Goal: Task Accomplishment & Management: Complete application form

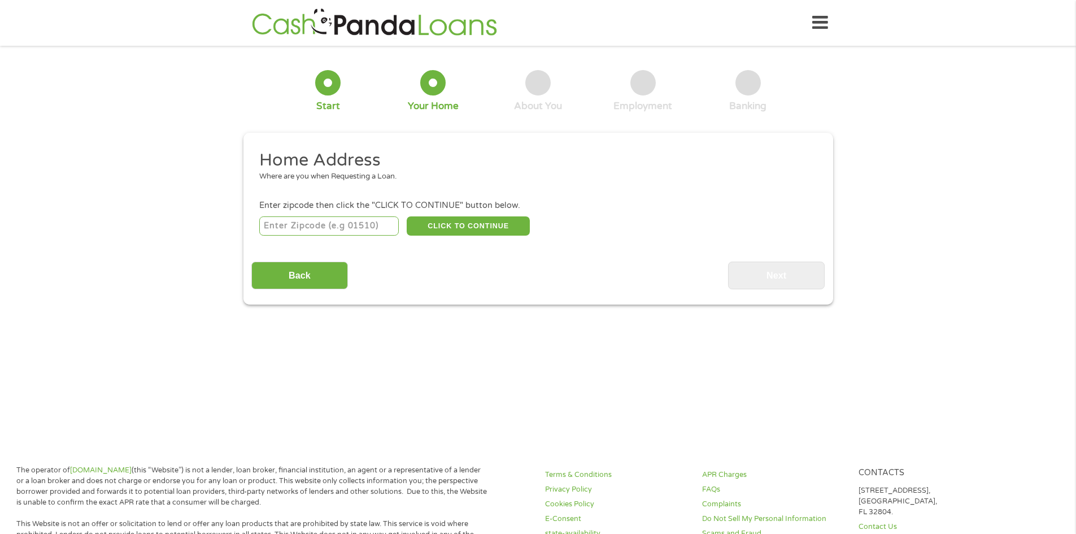
click at [338, 226] on input "number" at bounding box center [329, 225] width 140 height 19
type input "60124"
click at [394, 271] on div "Back Next" at bounding box center [537, 272] width 573 height 36
click at [461, 223] on button "CLICK TO CONTINUE" at bounding box center [468, 225] width 123 height 19
type input "60124"
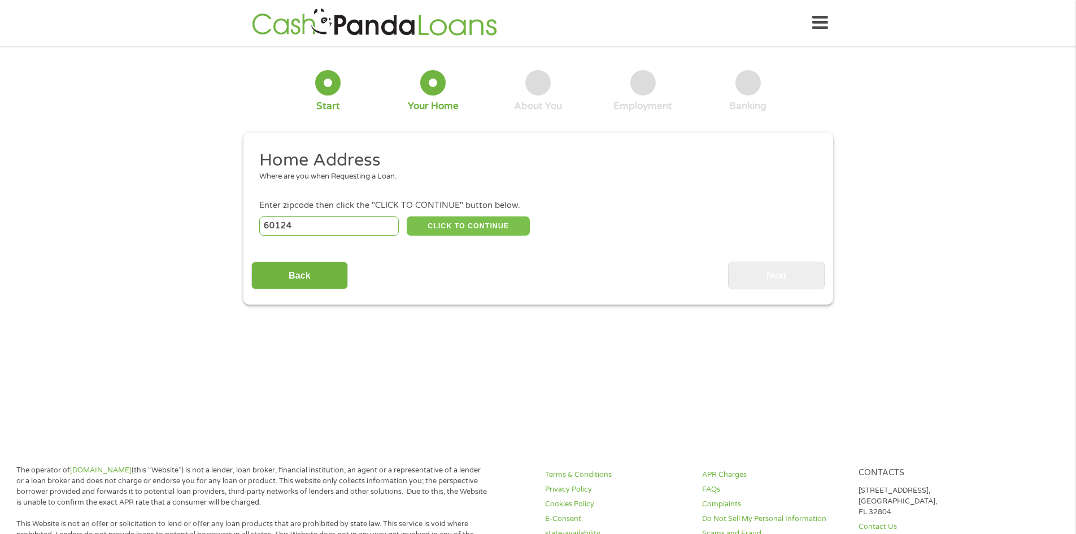
type input "Elgin"
select select "[US_STATE]"
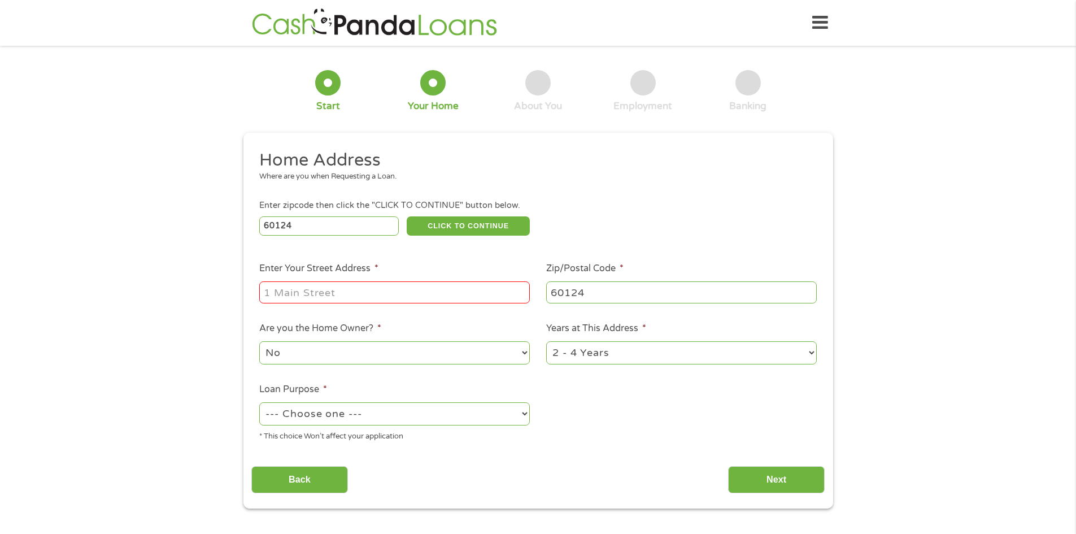
click at [393, 292] on input "Enter Your Street Address *" at bounding box center [394, 291] width 271 height 21
type input "279 GARDEN DR"
click at [385, 415] on select "--- Choose one --- Pay Bills Debt Consolidation Home Improvement Major Purchase…" at bounding box center [394, 413] width 271 height 23
select select "paybills"
click at [259, 402] on select "--- Choose one --- Pay Bills Debt Consolidation Home Improvement Major Purchase…" at bounding box center [394, 413] width 271 height 23
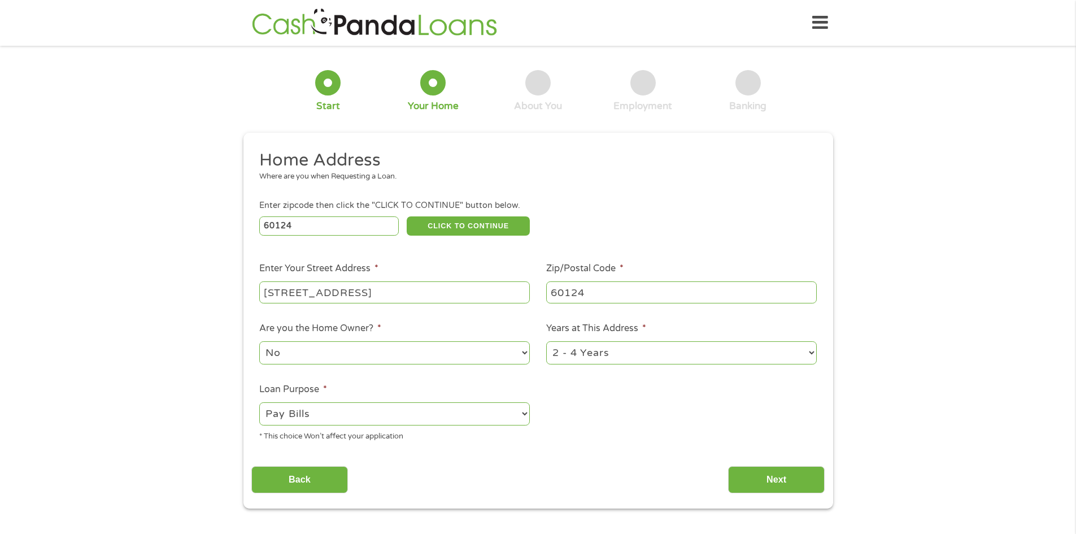
click at [460, 454] on div "Home Address Where are you when Requesting a Loan. Enter zipcode then click the…" at bounding box center [537, 321] width 573 height 345
click at [749, 482] on input "Next" at bounding box center [776, 480] width 97 height 28
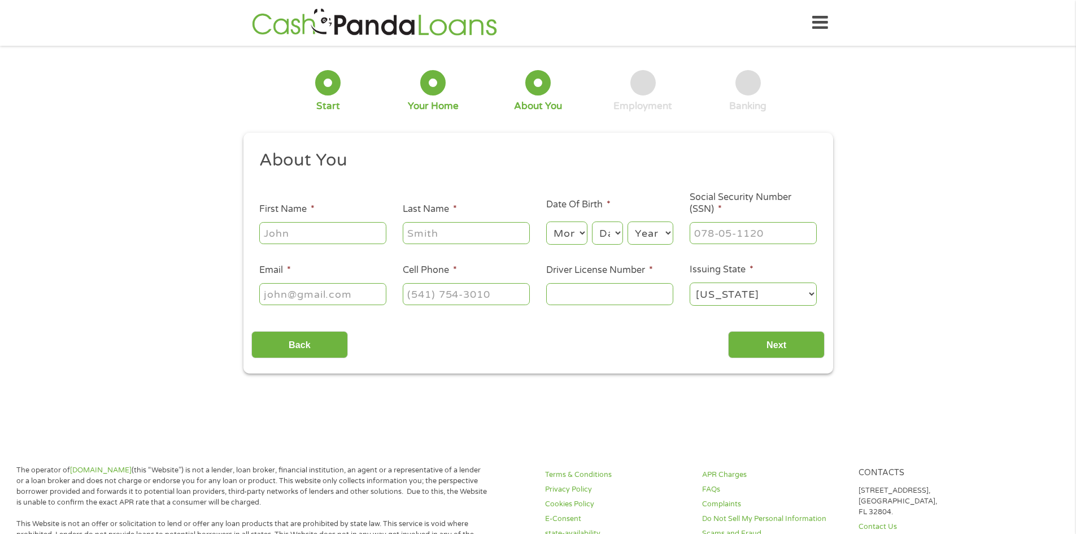
scroll to position [5, 5]
click at [311, 236] on input "First Name *" at bounding box center [322, 232] width 127 height 21
type input "GREGORY"
type input "OLECH"
click at [573, 234] on select "Month 1 2 3 4 5 6 7 8 9 10 11 12" at bounding box center [566, 232] width 41 height 23
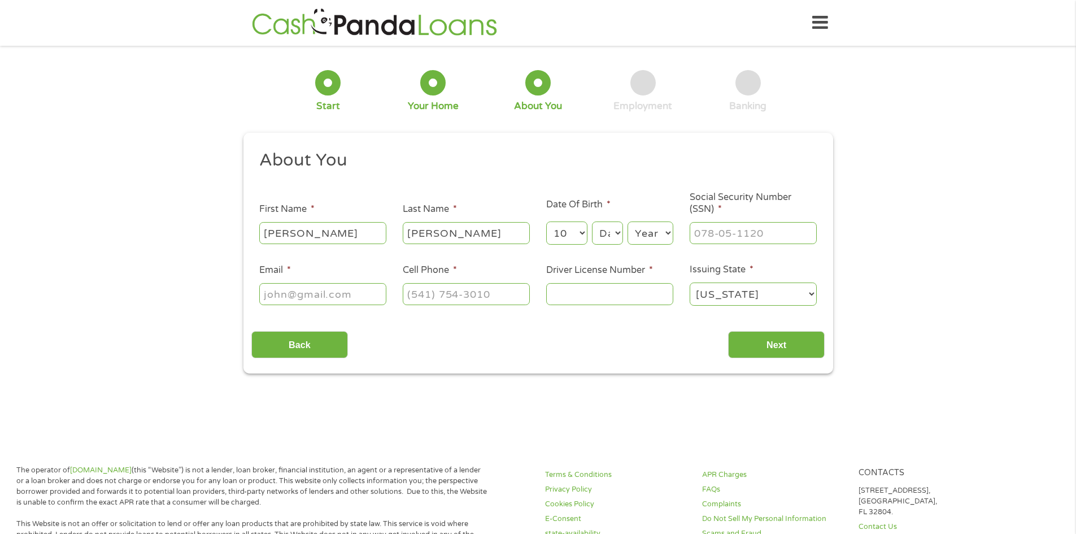
select select "11"
click at [546, 221] on select "Month 1 2 3 4 5 6 7 8 9 10 11 12" at bounding box center [566, 232] width 41 height 23
click at [608, 229] on select "Day 1 2 3 4 5 6 7 8 9 10 11 12 13 14 15 16 17 18 19 20 21 22 23 24 25 26 27 28 …" at bounding box center [607, 232] width 30 height 23
select select "10"
click at [592, 221] on select "Day 1 2 3 4 5 6 7 8 9 10 11 12 13 14 15 16 17 18 19 20 21 22 23 24 25 26 27 28 …" at bounding box center [607, 232] width 30 height 23
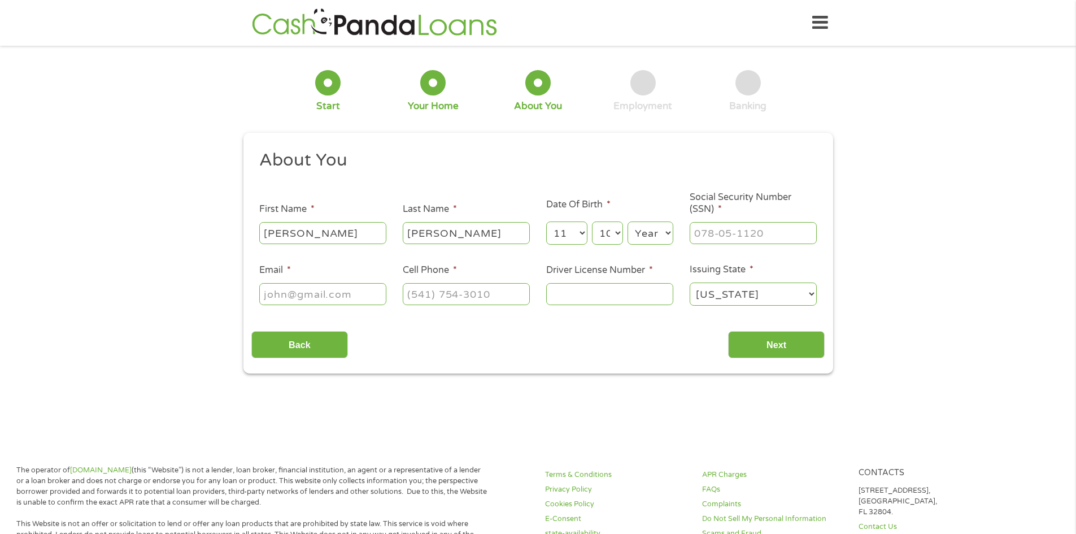
click at [648, 229] on select "Year 2007 2006 2005 2004 2003 2002 2001 2000 1999 1998 1997 1996 1995 1994 1993…" at bounding box center [650, 232] width 46 height 23
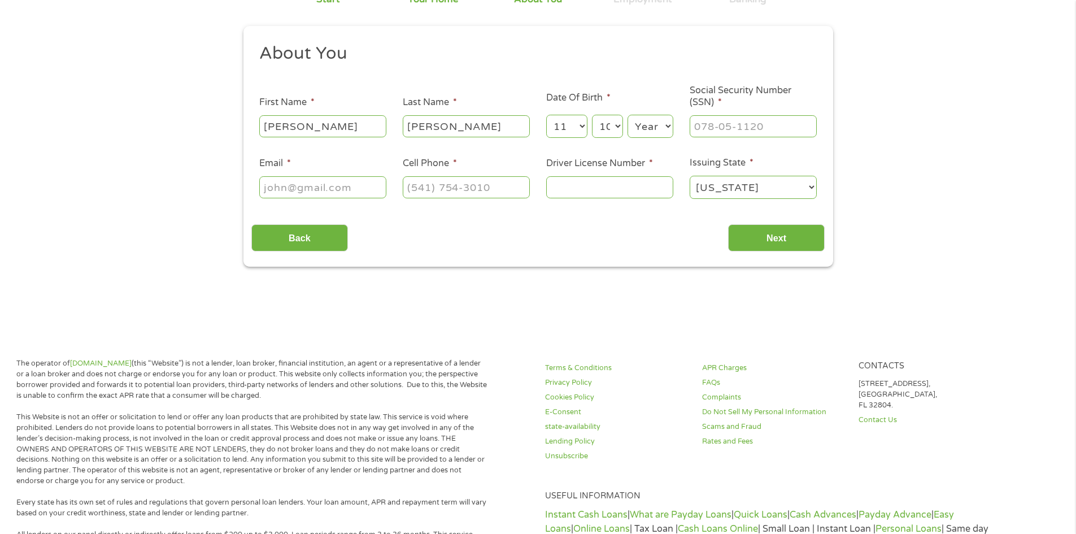
scroll to position [113, 0]
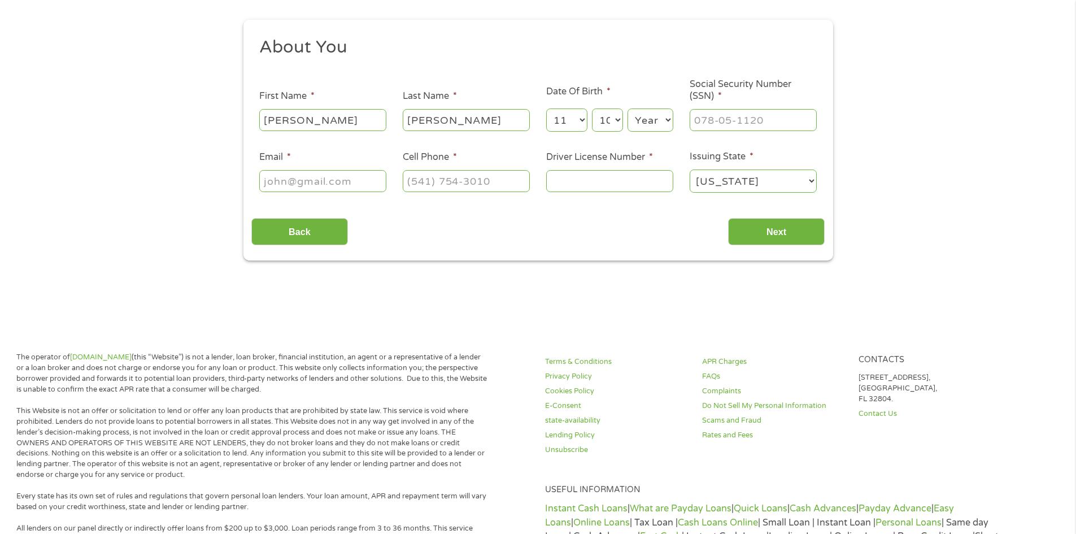
click at [657, 118] on select "Year 2007 2006 2005 2004 2003 2002 2001 2000 1999 1998 1997 1996 1995 1994 1993…" at bounding box center [650, 119] width 46 height 23
select select "1981"
click at [627, 108] on select "Year 2007 2006 2005 2004 2003 2002 2001 2000 1999 1998 1997 1996 1995 1994 1993…" at bounding box center [650, 119] width 46 height 23
click at [751, 122] on input "___-__-____" at bounding box center [753, 119] width 127 height 21
type input "320-72-8117"
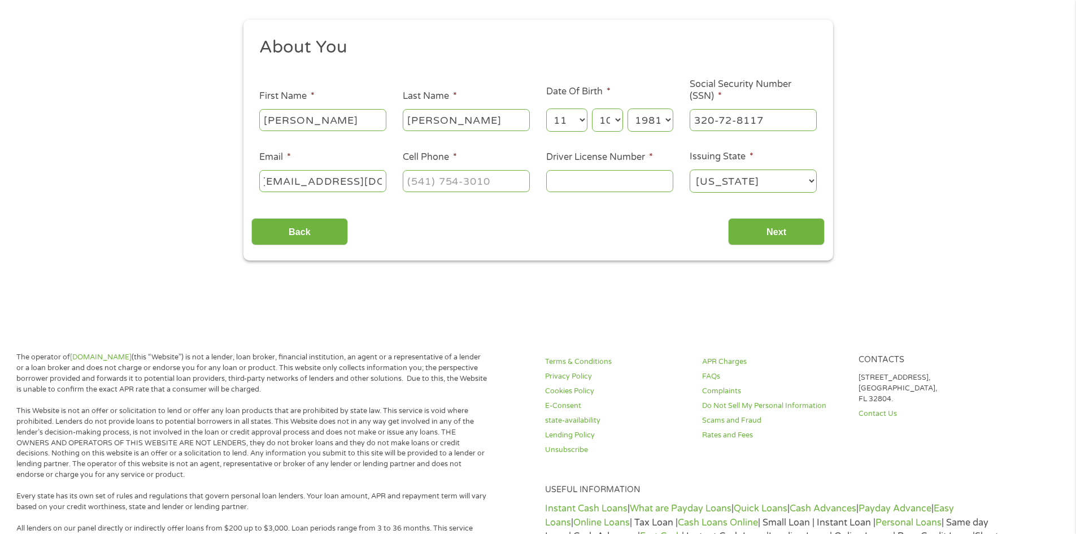
scroll to position [0, 14]
type input "OLECH66@YAHOO.COM"
type input "(630) 306-4907"
type input "O420-2998-1320"
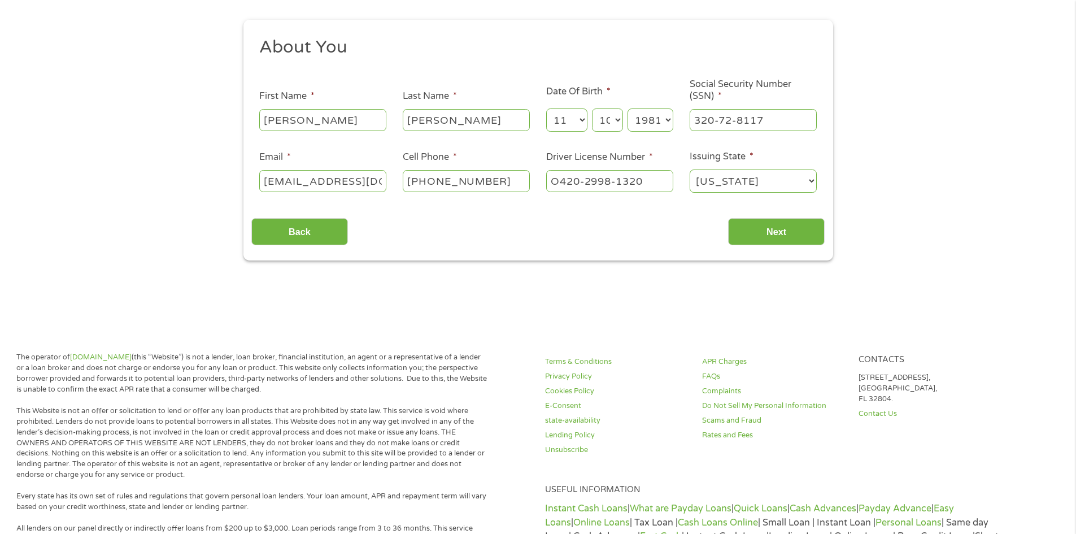
click at [646, 212] on div "Back Next" at bounding box center [537, 228] width 573 height 36
click at [762, 233] on input "Next" at bounding box center [776, 232] width 97 height 28
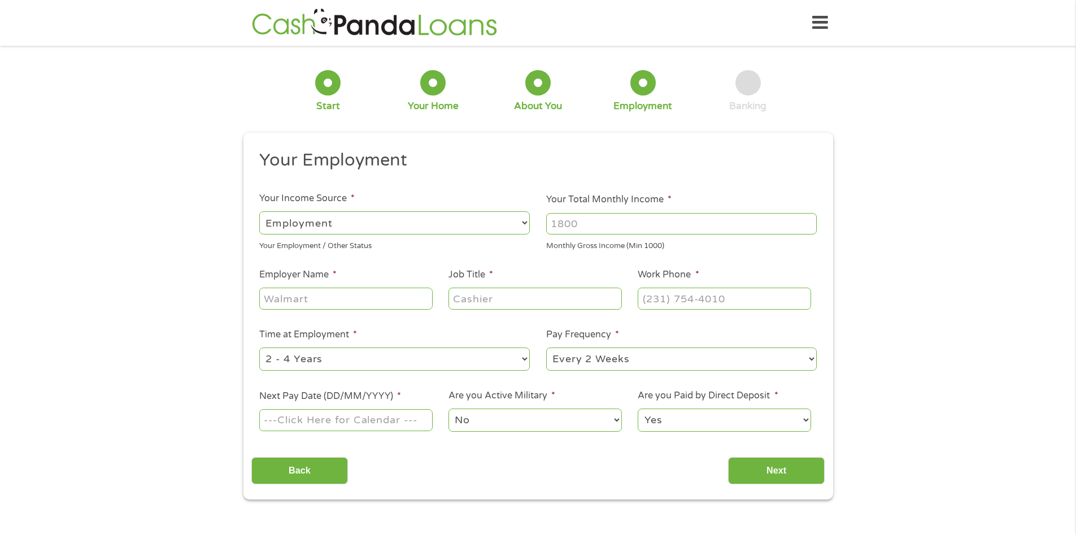
click at [608, 225] on input "Your Total Monthly Income *" at bounding box center [681, 223] width 271 height 21
type input "6000"
click at [510, 255] on ul "Your Employment Your Income Source * --- Choose one --- Employment Self Employe…" at bounding box center [537, 295] width 573 height 293
click at [309, 298] on input "Employer Name *" at bounding box center [345, 297] width 173 height 21
type input "NORTH SHORE BANK"
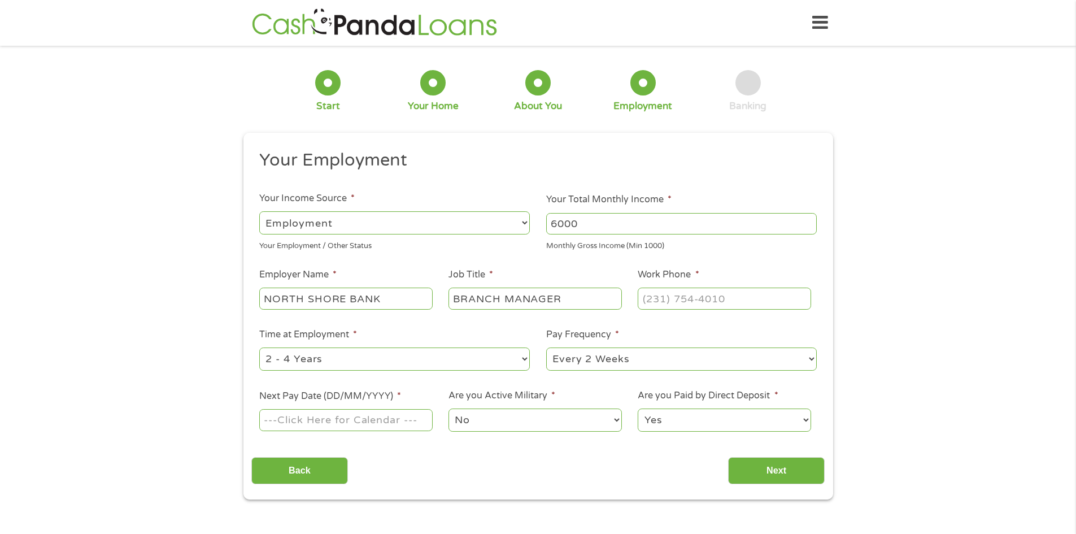
type input "BRANCH MANAGER"
type input "(815) 385-8300"
click at [321, 418] on input "Next Pay Date (DD/MM/YYYY) *" at bounding box center [345, 419] width 173 height 21
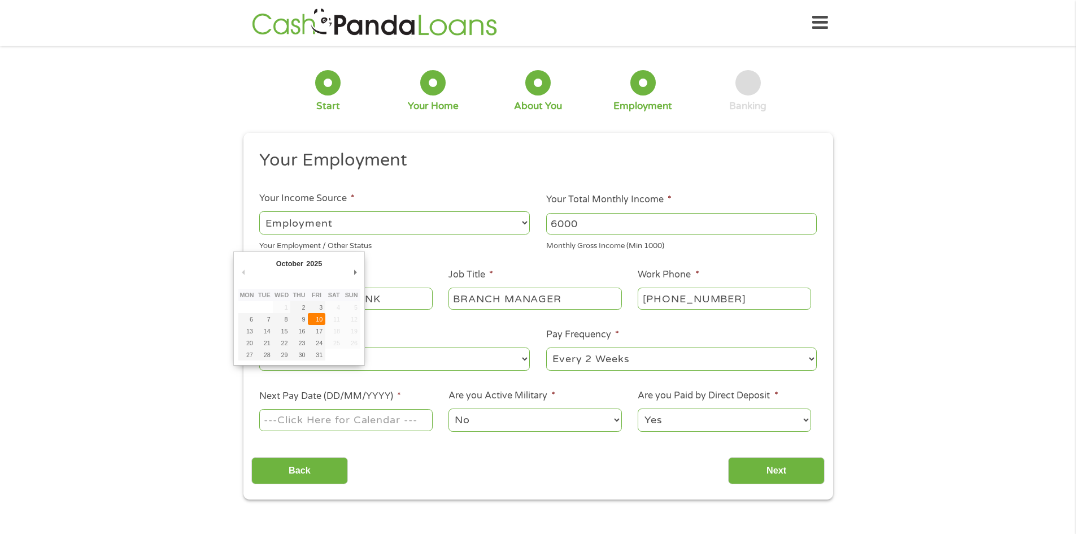
type input "10/10/2025"
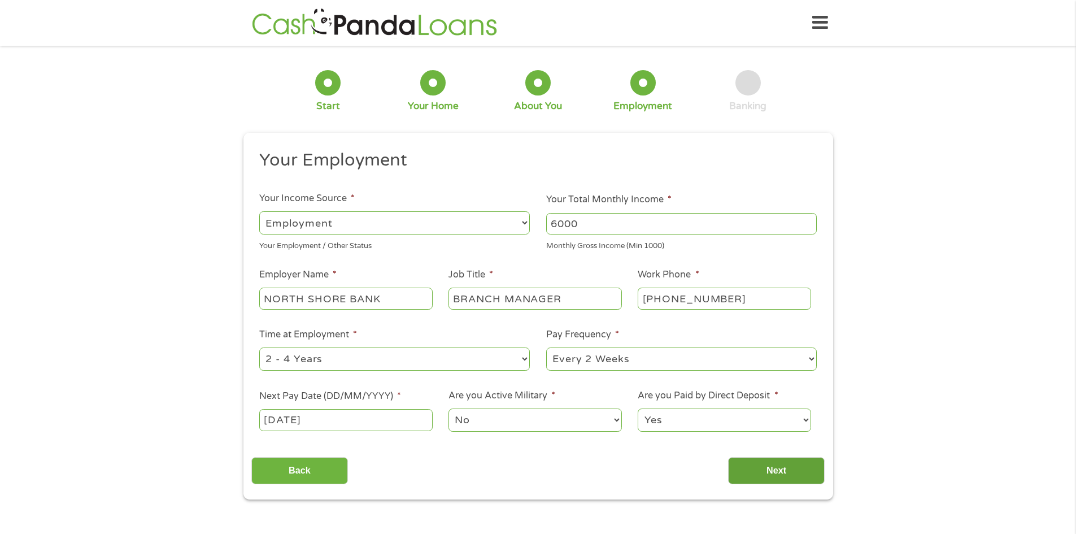
click at [780, 472] on input "Next" at bounding box center [776, 471] width 97 height 28
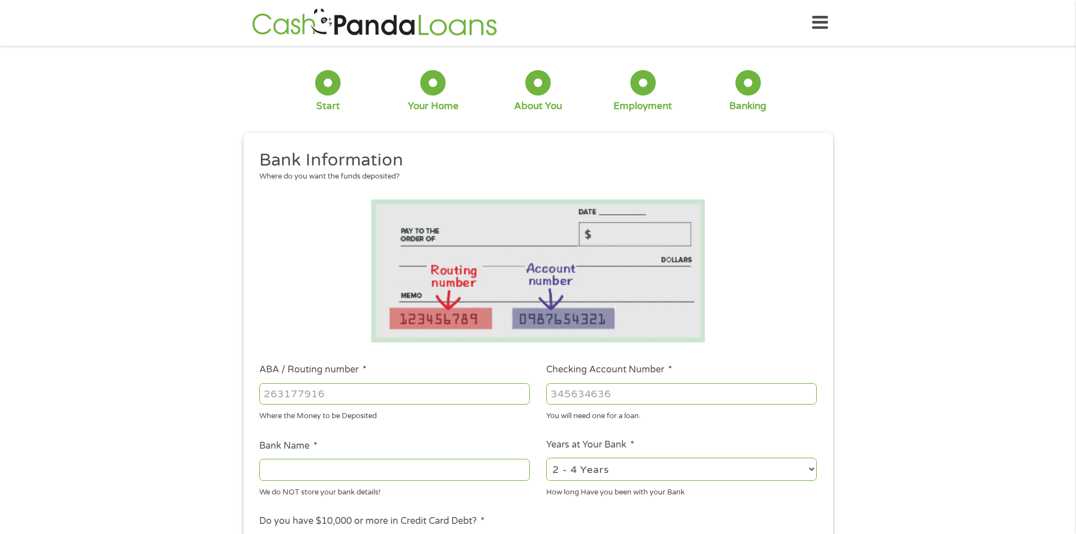
scroll to position [5, 5]
click at [322, 393] on input "ABA / Routing number *" at bounding box center [394, 393] width 271 height 21
type input "071900760"
type input "OLD SECOND NATL BK AURORA"
type input "071900760"
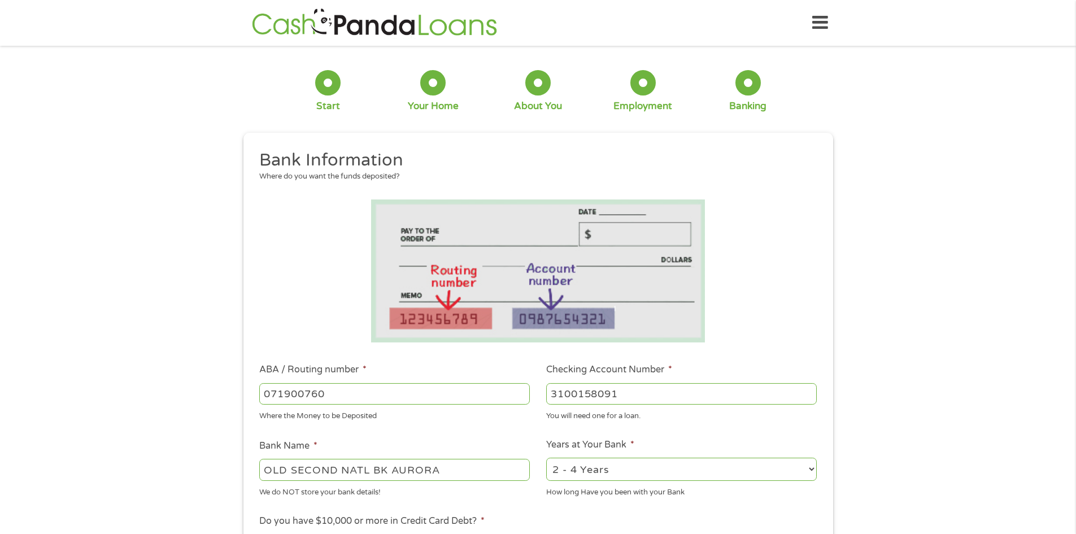
type input "3100158091"
click at [417, 429] on ul "Bank Information Where do you want the funds deposited? ABA / Routing number * …" at bounding box center [537, 430] width 573 height 563
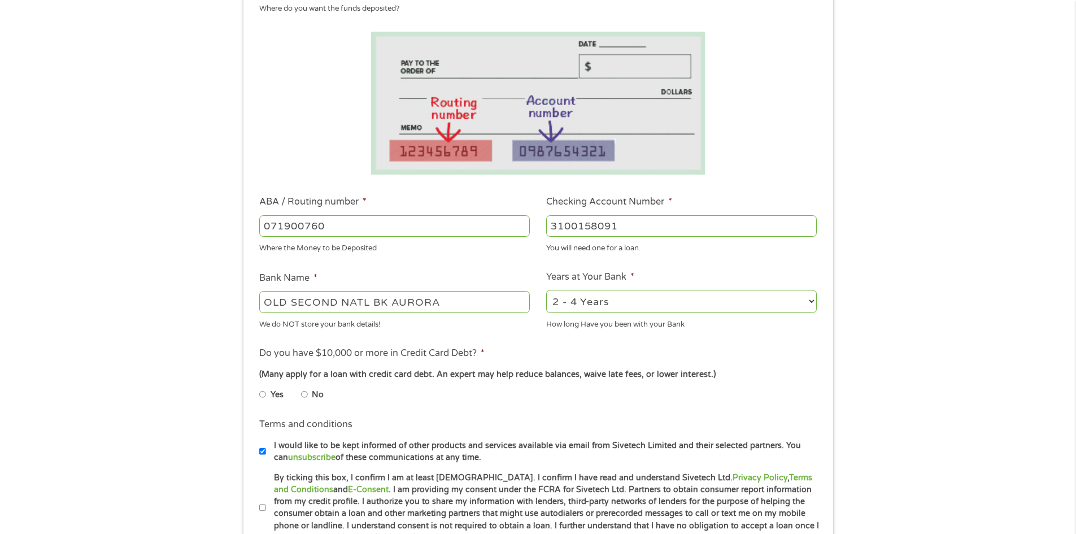
scroll to position [169, 0]
click at [304, 393] on input "No" at bounding box center [304, 392] width 7 height 18
radio input "true"
click at [403, 403] on ul "Yes No" at bounding box center [393, 395] width 269 height 26
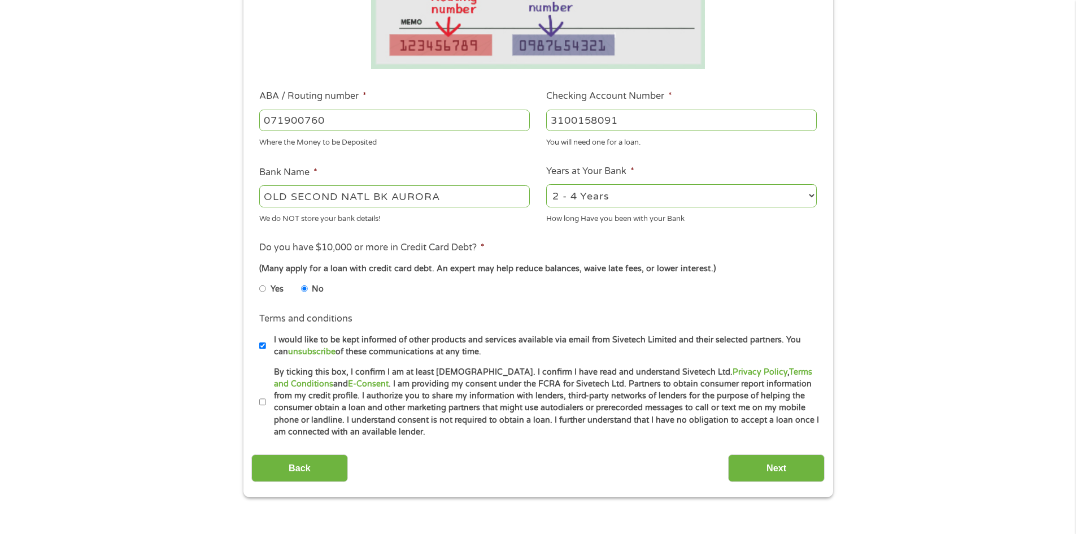
scroll to position [282, 0]
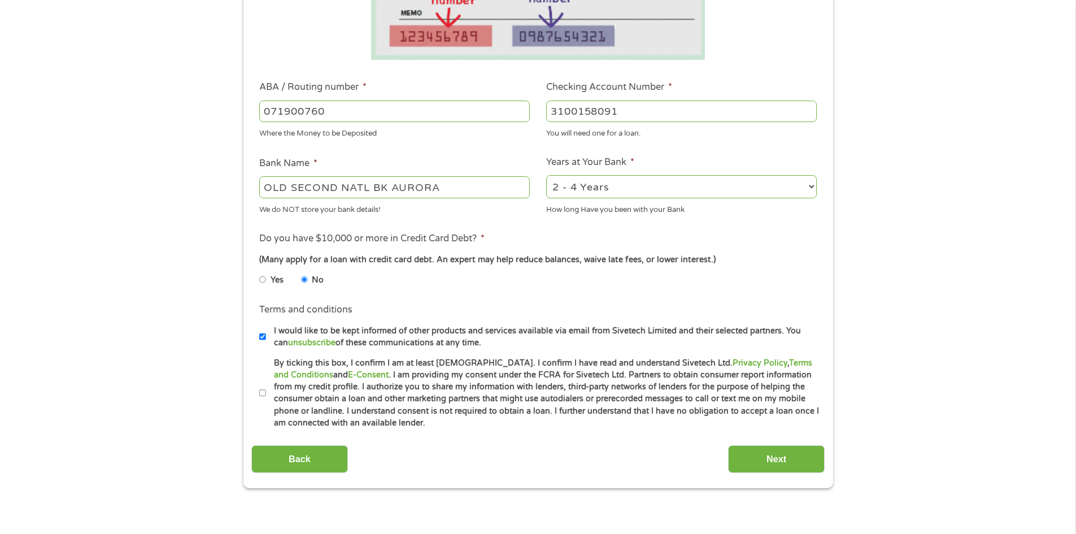
click at [260, 390] on input "By ticking this box, I confirm I am at least 18 years old. I confirm I have rea…" at bounding box center [262, 393] width 7 height 18
checkbox input "true"
click at [799, 462] on input "Next" at bounding box center [776, 459] width 97 height 28
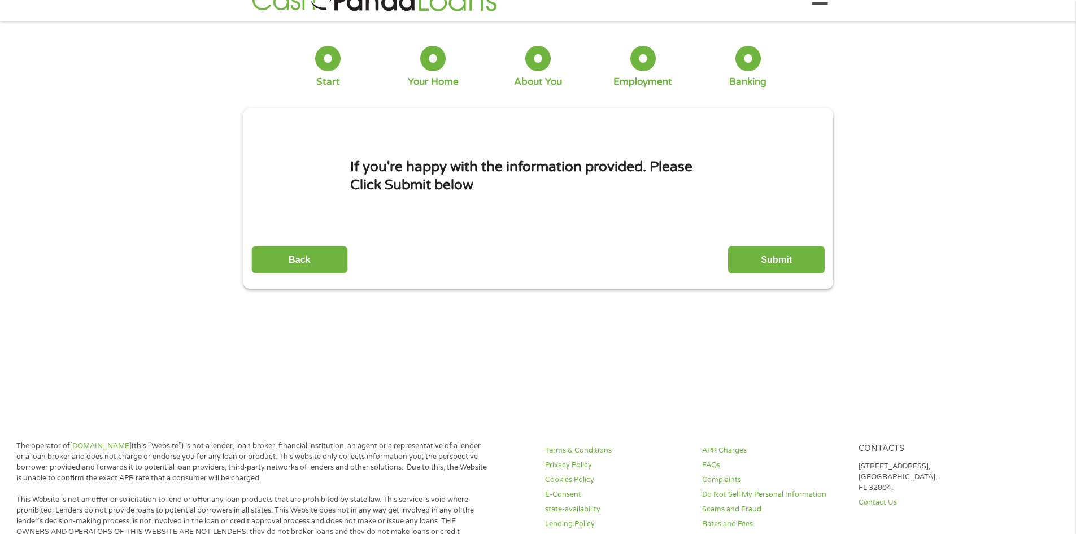
scroll to position [0, 0]
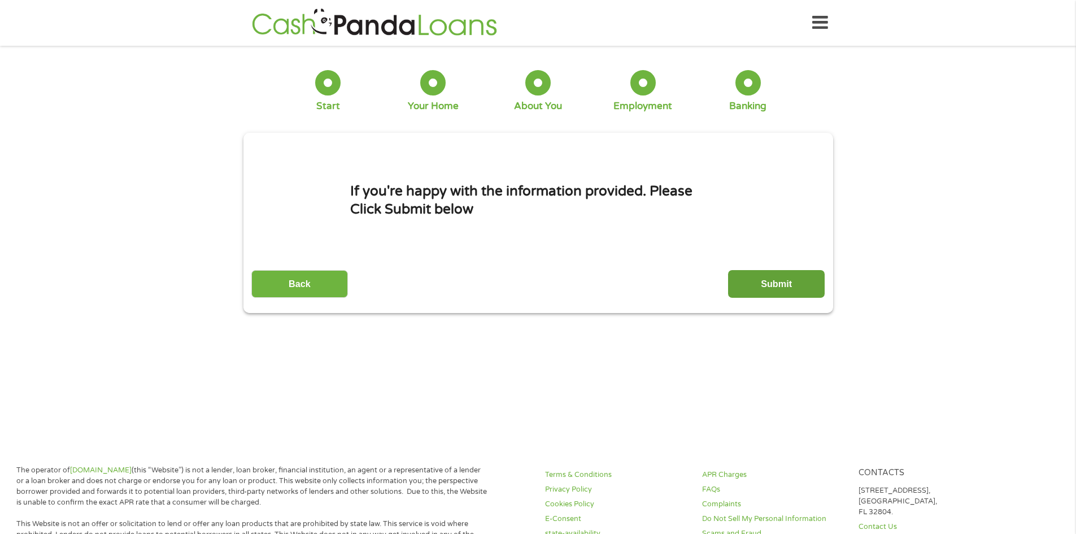
click at [744, 284] on input "Submit" at bounding box center [776, 284] width 97 height 28
